Goal: Information Seeking & Learning: Learn about a topic

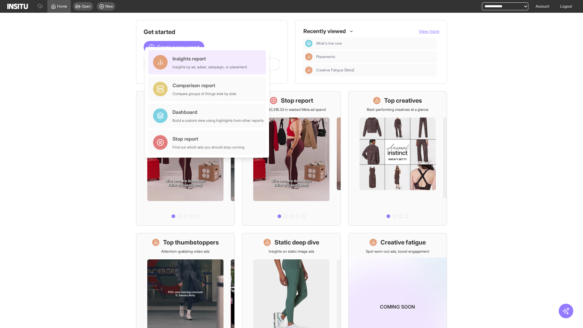
click at [209, 62] on div "Insights report Insights by ad, adset, campaign, or placement" at bounding box center [210, 62] width 75 height 15
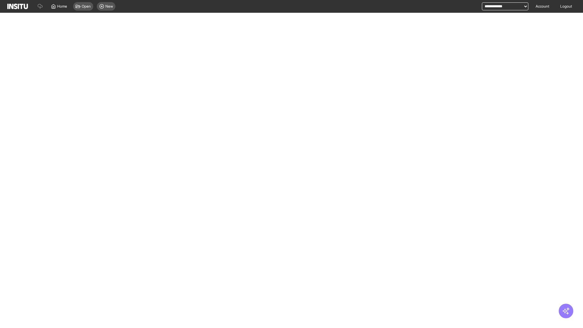
select select "**"
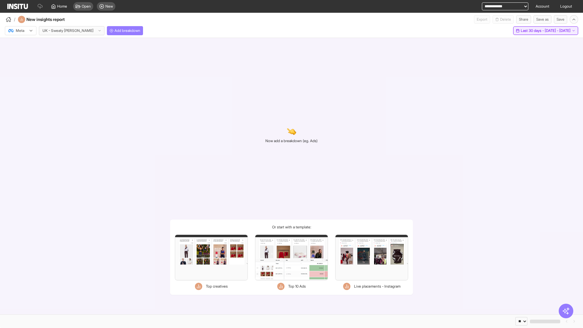
click at [533, 31] on span "Last 30 days - [DATE] - [DATE]" at bounding box center [546, 30] width 50 height 5
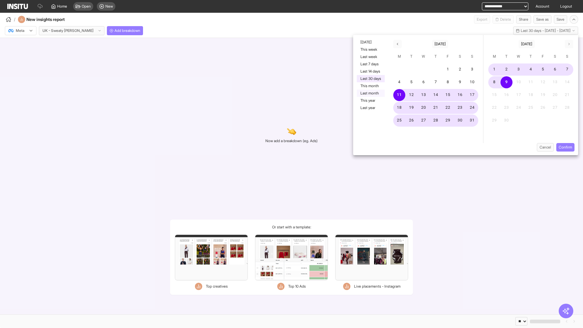
click at [370, 93] on button "Last month" at bounding box center [371, 93] width 28 height 7
